Goal: Information Seeking & Learning: Learn about a topic

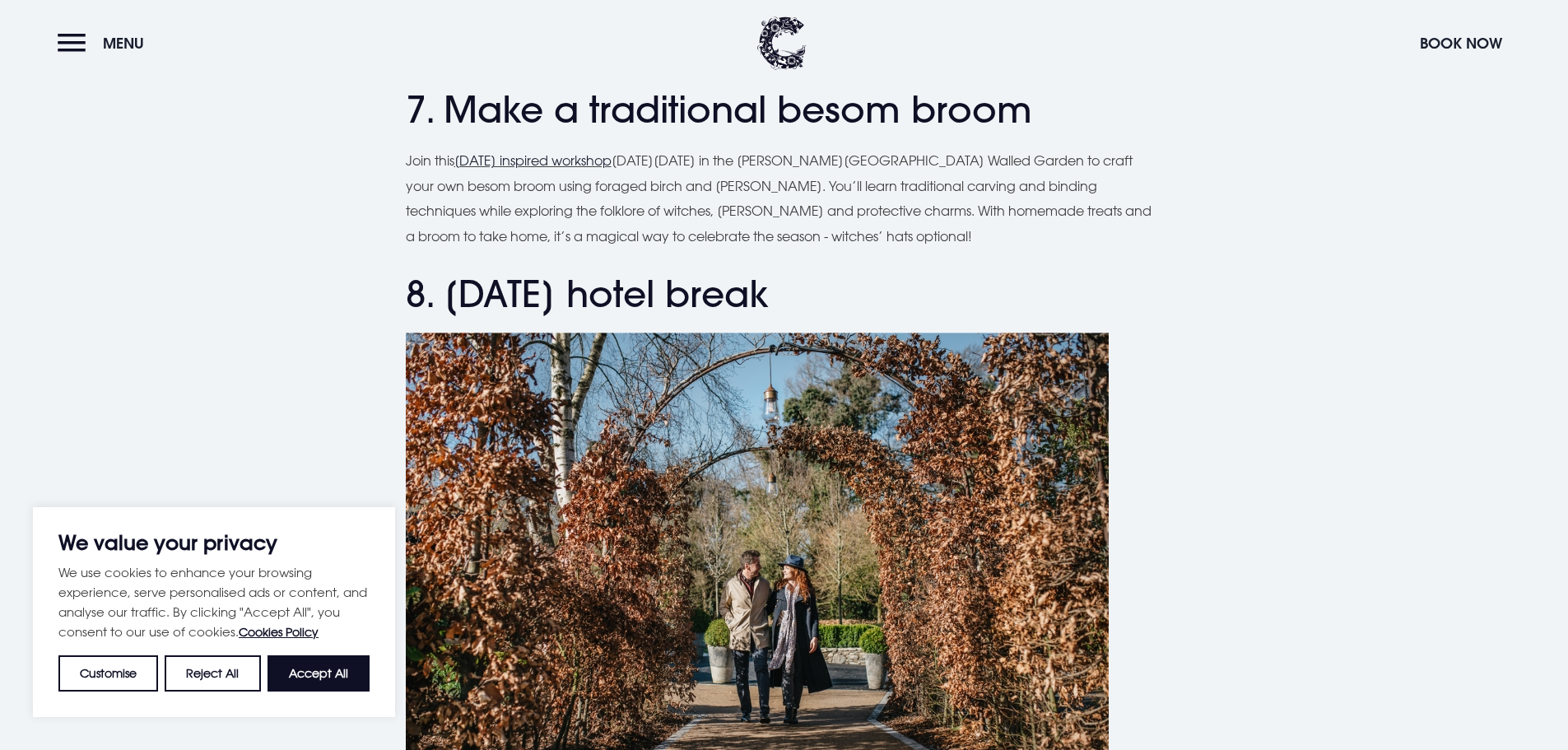
scroll to position [3953, 0]
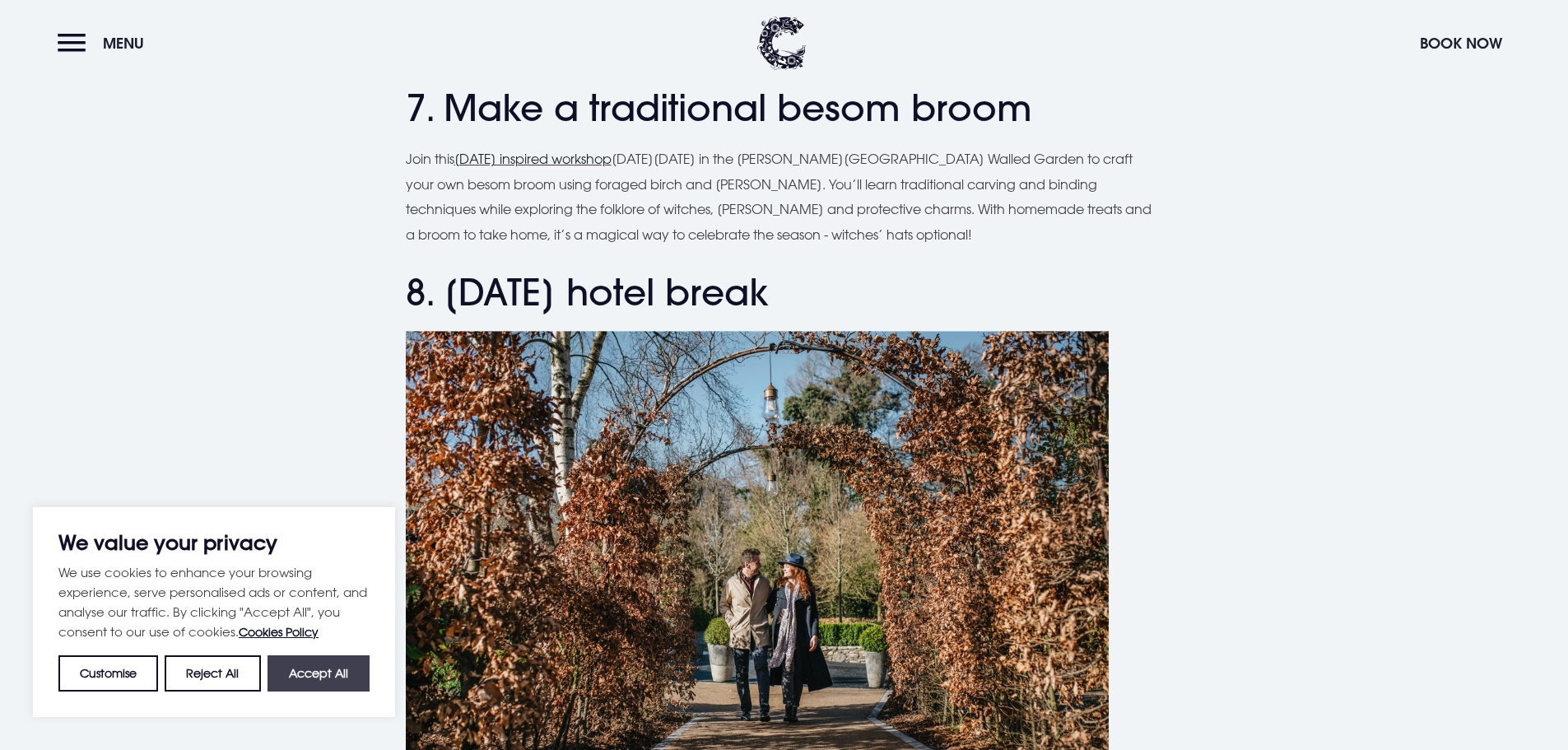
click at [326, 664] on button "Accept All" at bounding box center [319, 673] width 102 height 36
checkbox input "true"
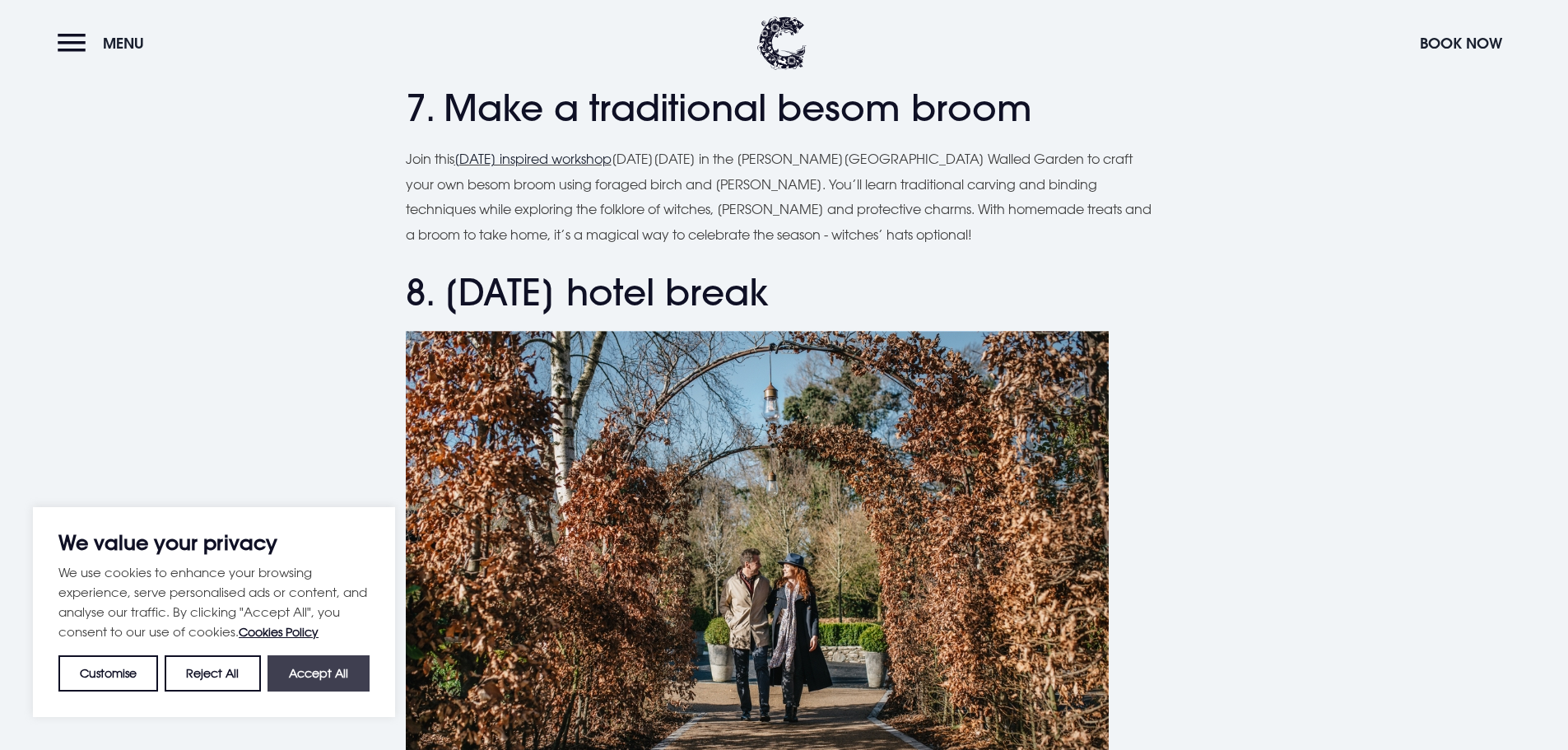
checkbox input "true"
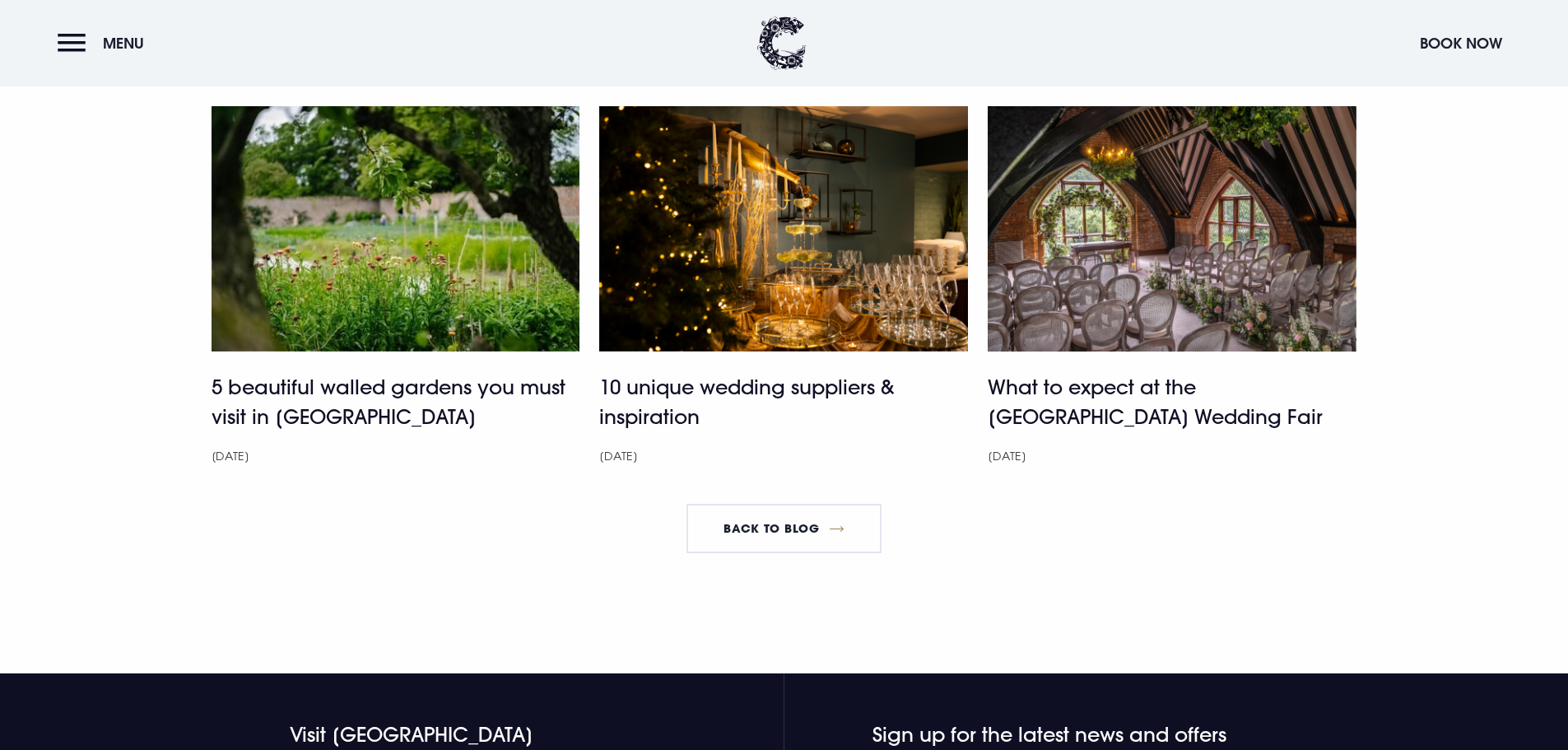
scroll to position [5106, 0]
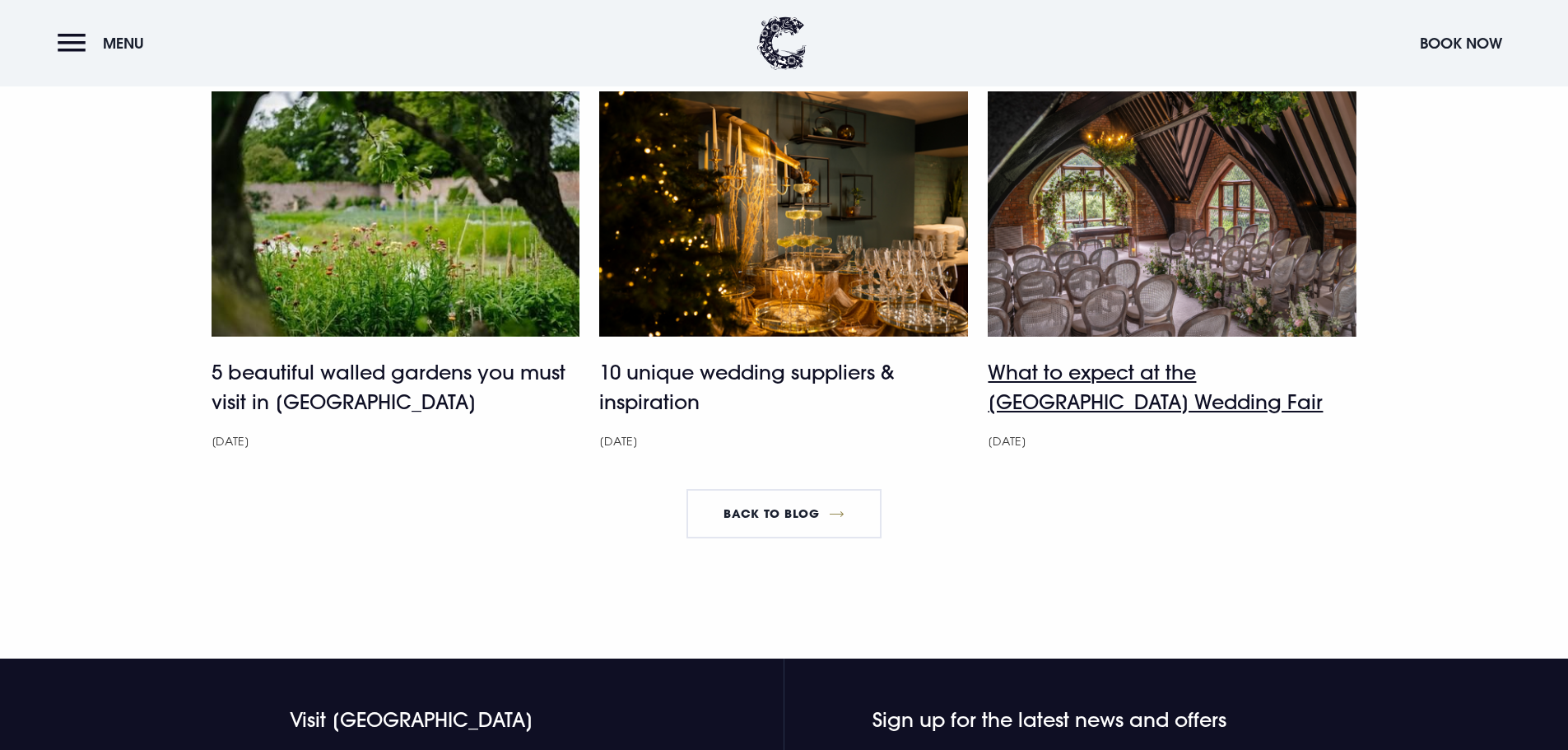
click at [1123, 400] on h4 "What to expect at the [GEOGRAPHIC_DATA] Wedding Fair" at bounding box center [1172, 387] width 369 height 59
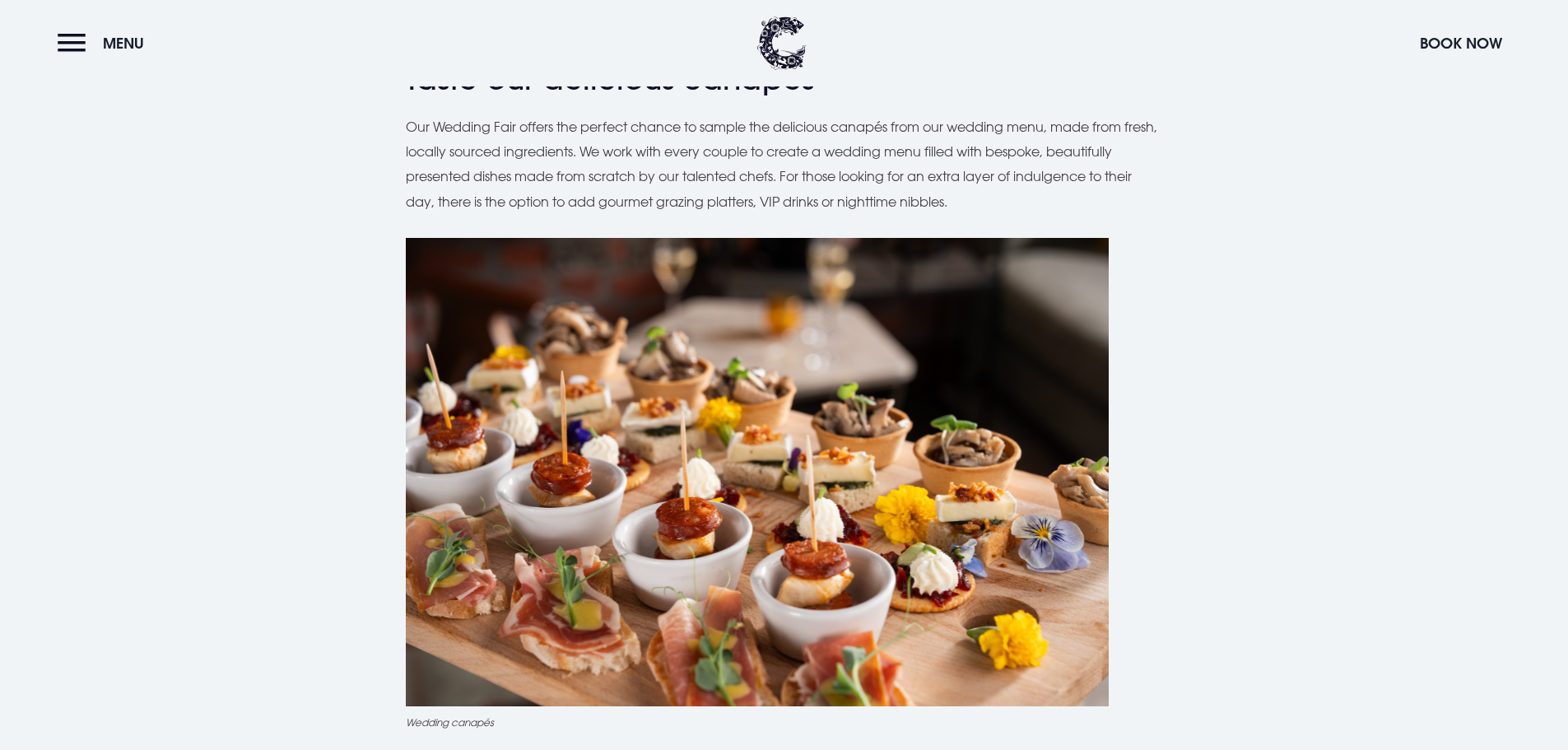
scroll to position [4118, 0]
